Goal: Information Seeking & Learning: Check status

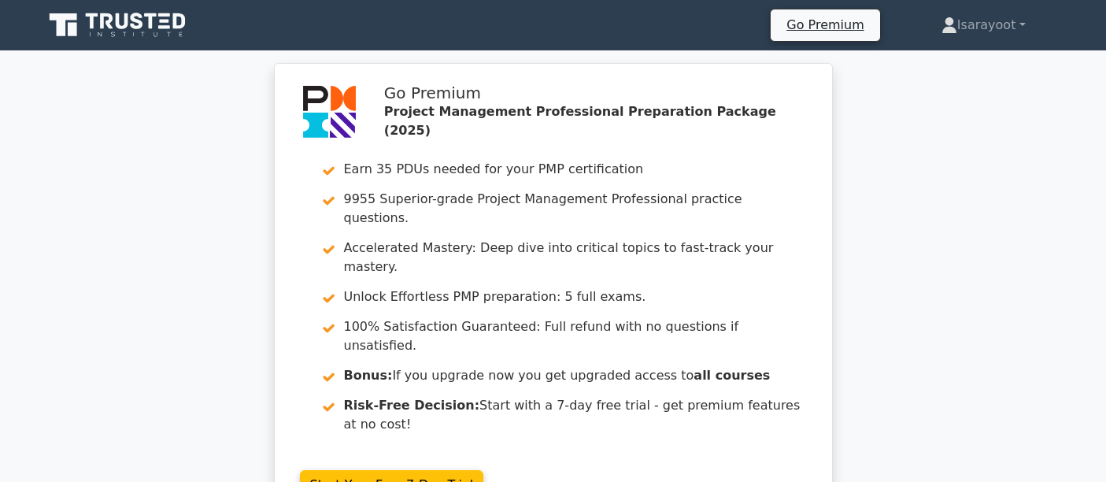
scroll to position [2393, 0]
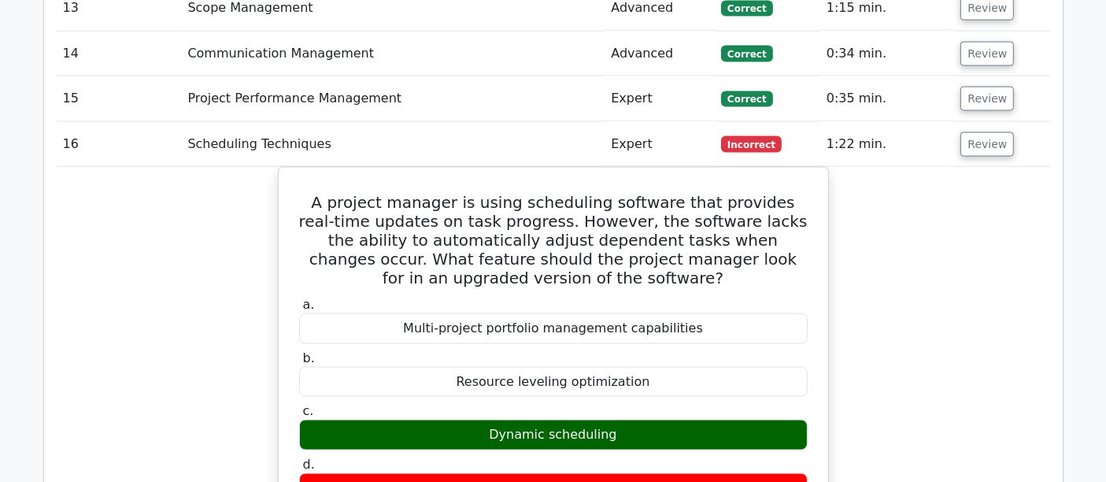
click at [981, 132] on button "Review" at bounding box center [987, 144] width 54 height 24
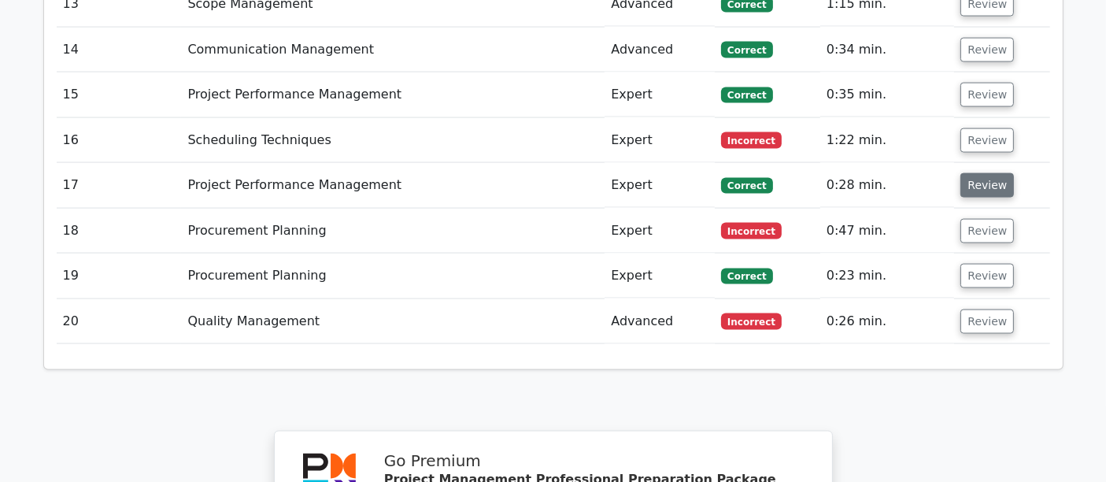
click at [989, 173] on button "Review" at bounding box center [987, 185] width 54 height 24
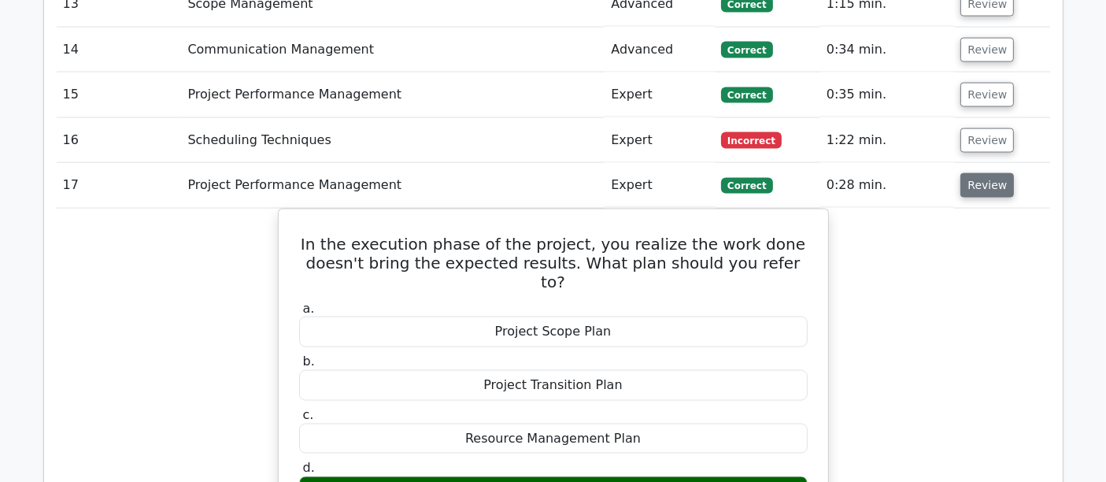
click at [989, 173] on button "Review" at bounding box center [987, 185] width 54 height 24
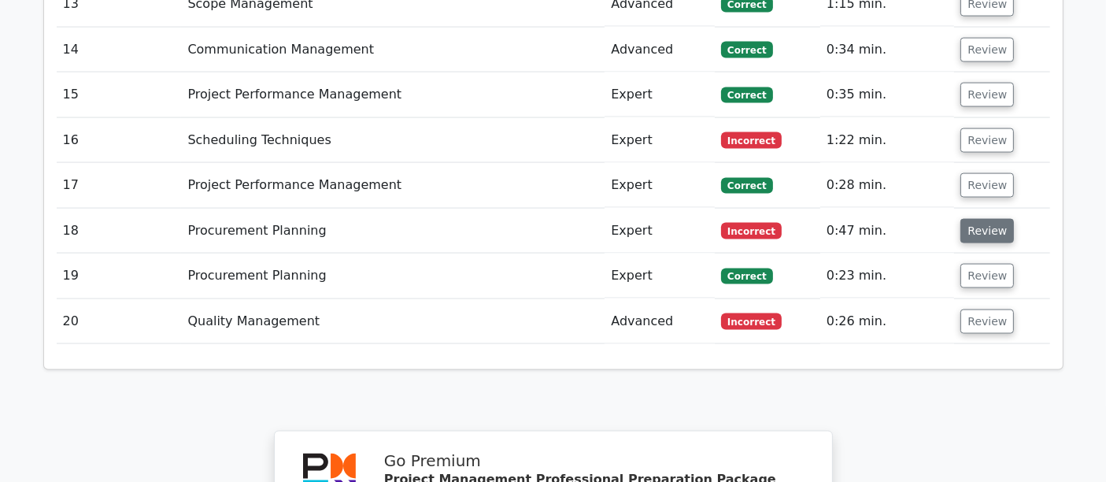
click at [979, 219] on button "Review" at bounding box center [987, 231] width 54 height 24
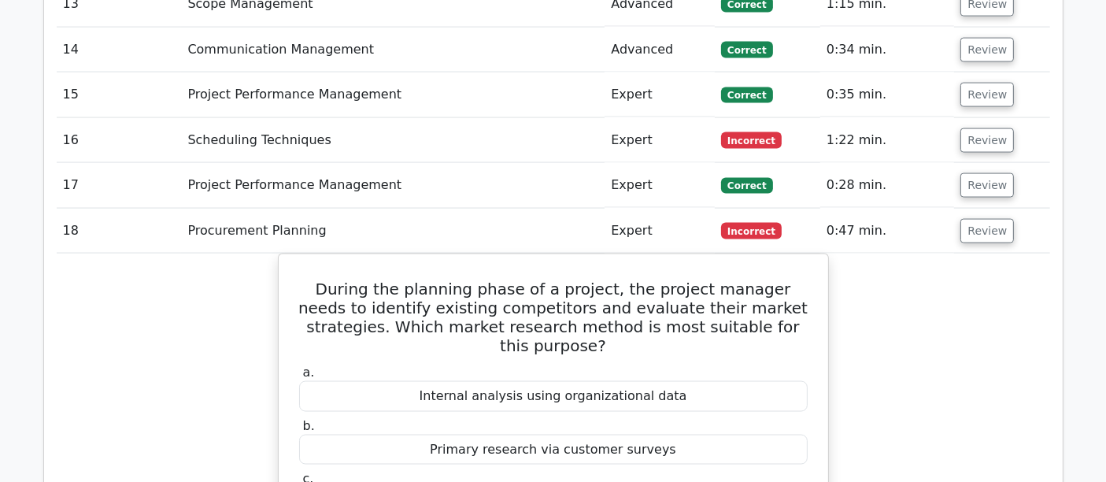
scroll to position [2481, 0]
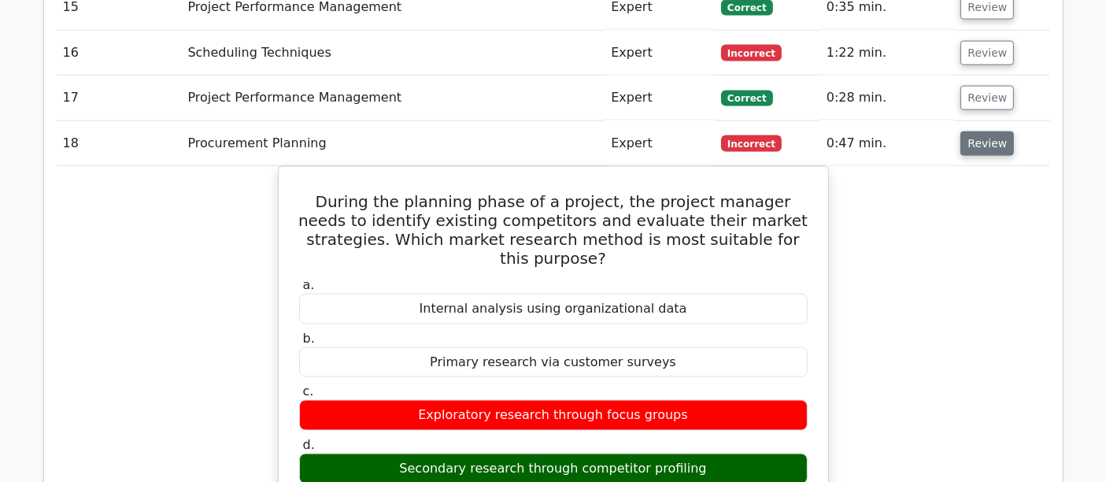
click at [990, 131] on button "Review" at bounding box center [987, 143] width 54 height 24
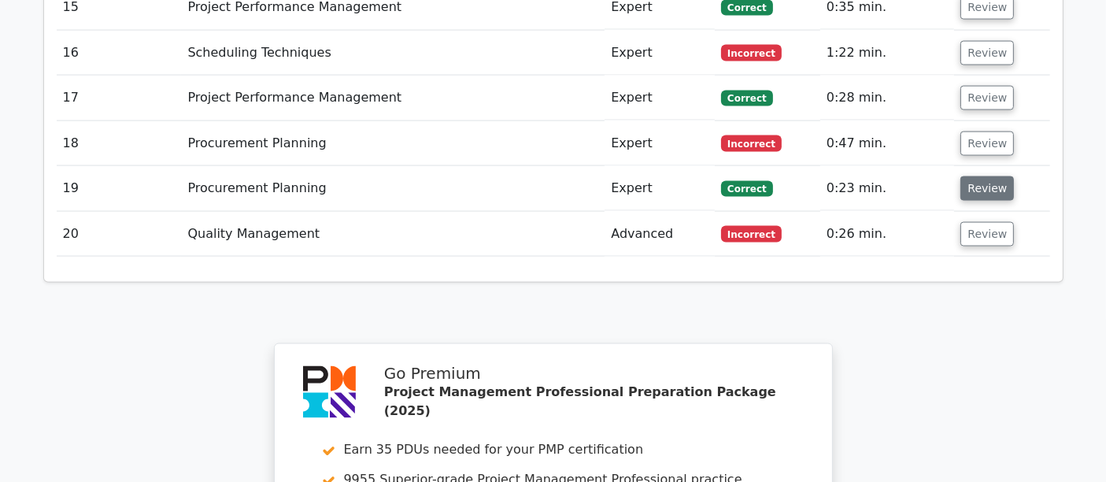
click at [978, 176] on button "Review" at bounding box center [987, 188] width 54 height 24
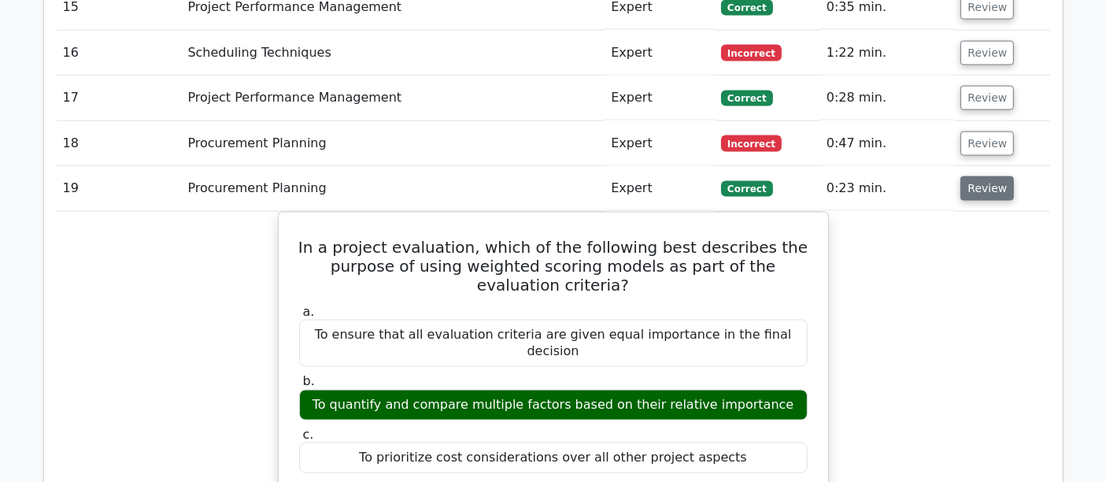
click at [980, 176] on button "Review" at bounding box center [987, 188] width 54 height 24
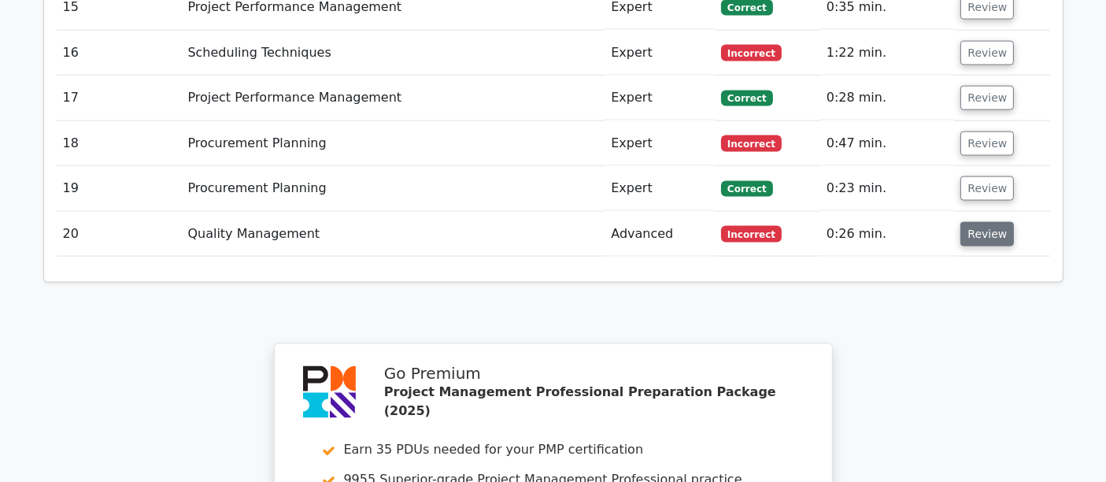
click at [979, 222] on button "Review" at bounding box center [987, 234] width 54 height 24
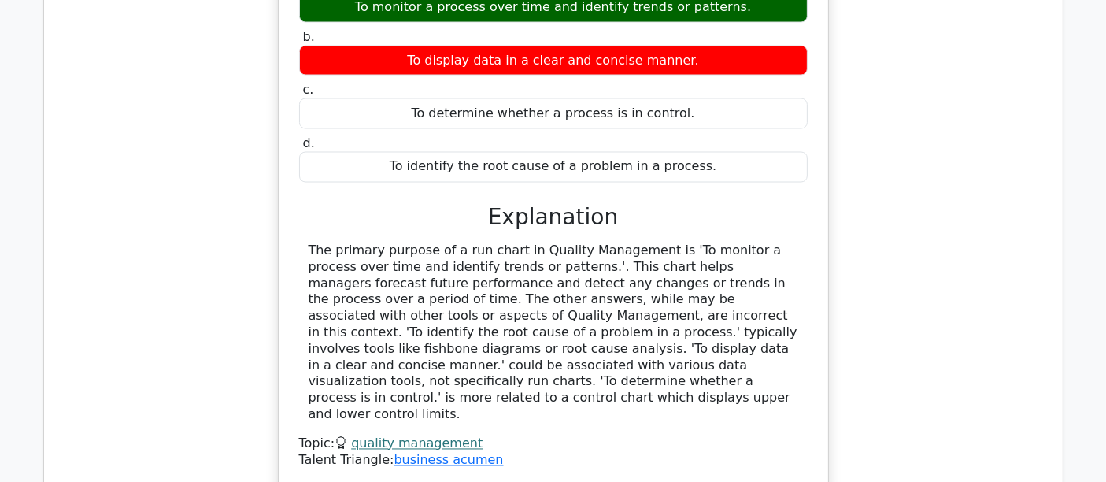
scroll to position [2393, 0]
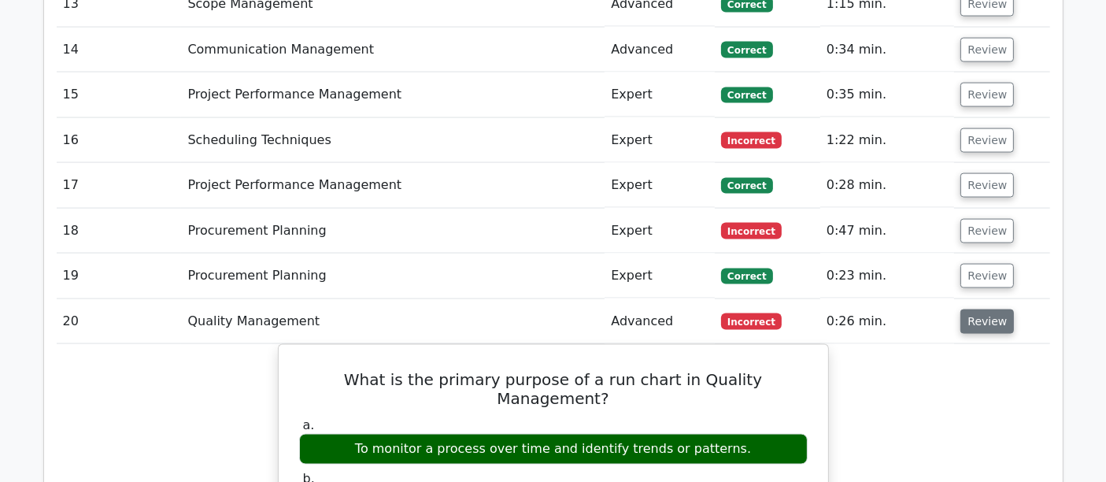
click at [978, 309] on button "Review" at bounding box center [987, 321] width 54 height 24
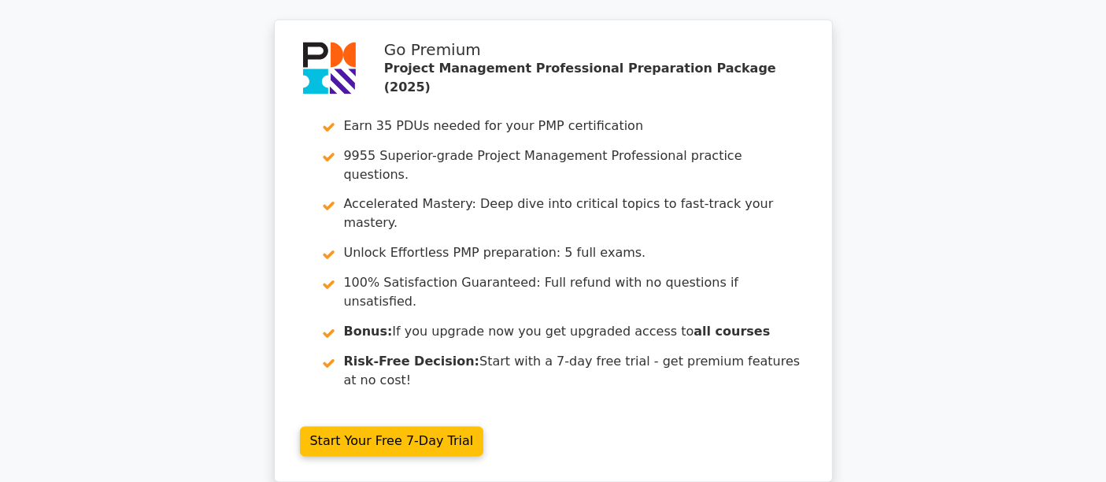
scroll to position [2920, 0]
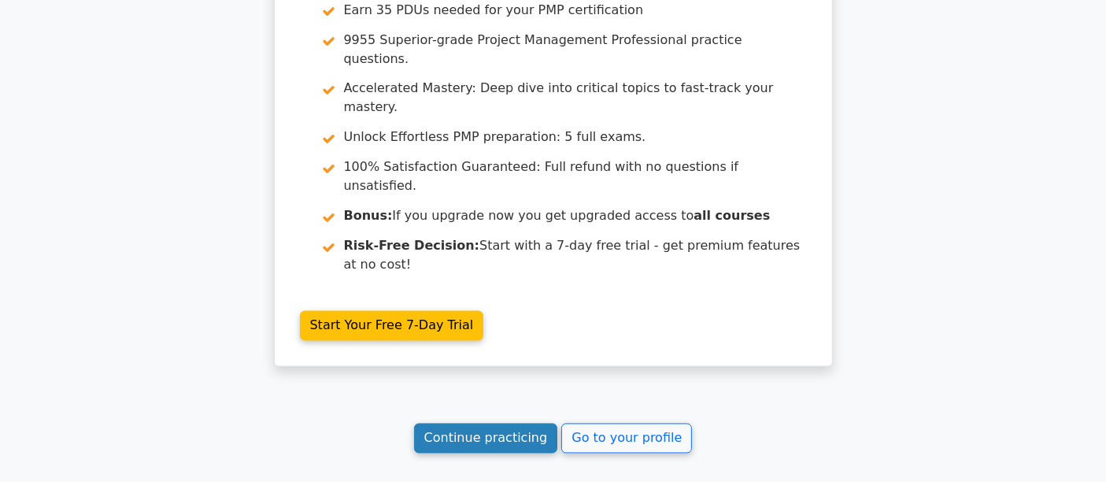
click at [452, 423] on link "Continue practicing" at bounding box center [486, 438] width 144 height 30
